Goal: Find contact information: Find contact information

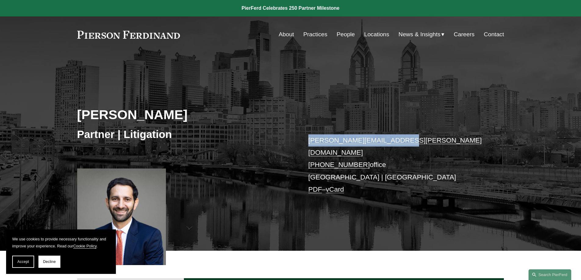
drag, startPoint x: 415, startPoint y: 139, endPoint x: 305, endPoint y: 142, distance: 110.2
click at [305, 142] on div "Eric B. Freedman Partner | Litigation eric.freedman@pierferd.com +1.215.352.356…" at bounding box center [290, 160] width 581 height 181
copy link "eric.freedman@pierferd.com"
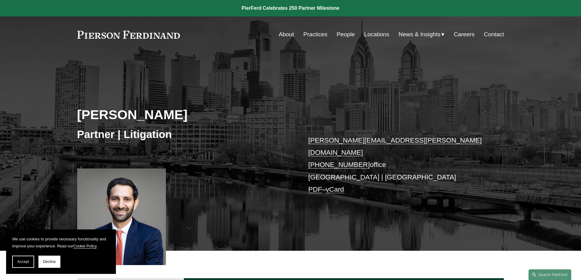
click at [370, 168] on p "eric.freedman@pierferd.com +1.215.352.3562 office Philadelphia | Princeton PDF …" at bounding box center [398, 166] width 178 height 62
click at [371, 32] on link "Locations" at bounding box center [376, 35] width 25 height 12
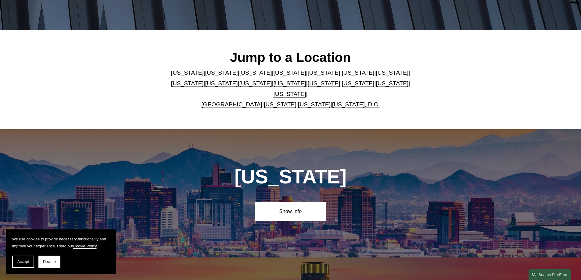
click at [240, 87] on link "[US_STATE]" at bounding box center [256, 83] width 33 height 6
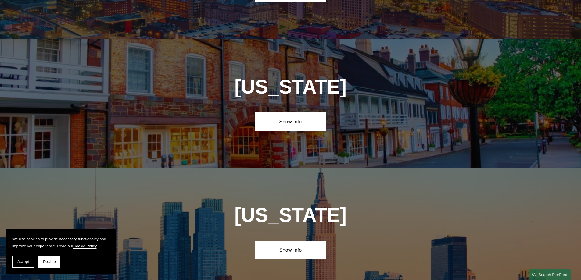
scroll to position [1434, 0]
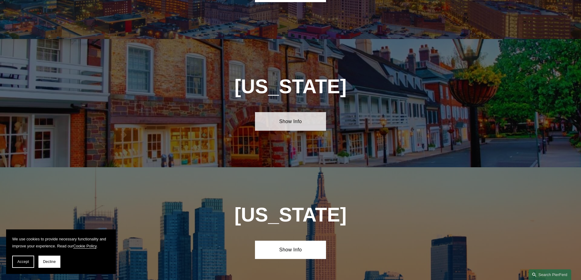
click at [296, 112] on link "Show Info" at bounding box center [290, 121] width 71 height 18
